Goal: Use online tool/utility: Utilize a website feature to perform a specific function

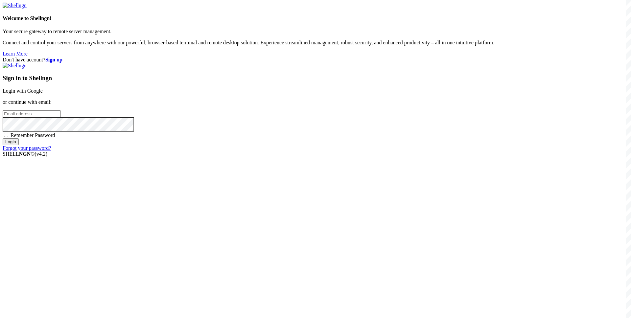
click at [61, 117] on input "email" at bounding box center [32, 113] width 58 height 7
type input "s"
type input "[EMAIL_ADDRESS][DOMAIN_NAME]"
click at [55, 138] on span "Remember Password" at bounding box center [33, 135] width 45 height 6
click at [8, 137] on input "Remember Password" at bounding box center [6, 135] width 4 height 4
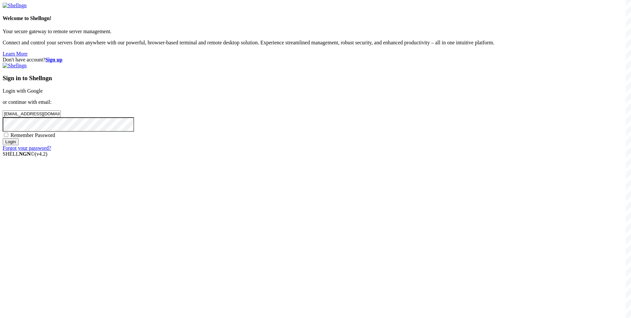
checkbox input "true"
click at [355, 151] on div "Sign in to Shellngn Login with Google or continue with email: [EMAIL_ADDRESS][D…" at bounding box center [316, 107] width 626 height 88
click at [19, 145] on input "Login" at bounding box center [11, 141] width 16 height 7
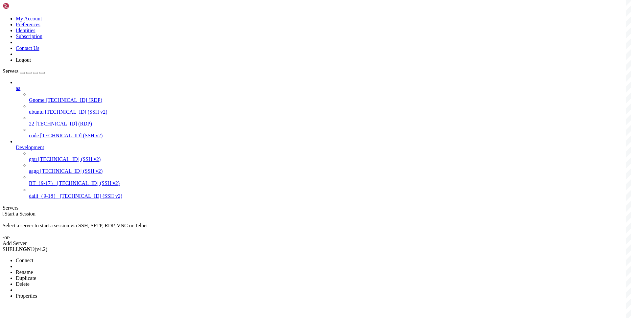
click at [69, 258] on li "Connect" at bounding box center [46, 261] width 60 height 6
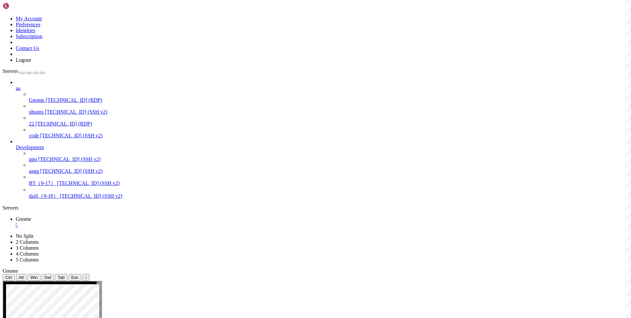
click at [113, 222] on div "" at bounding box center [322, 225] width 613 height 6
